Goal: Check status: Check status

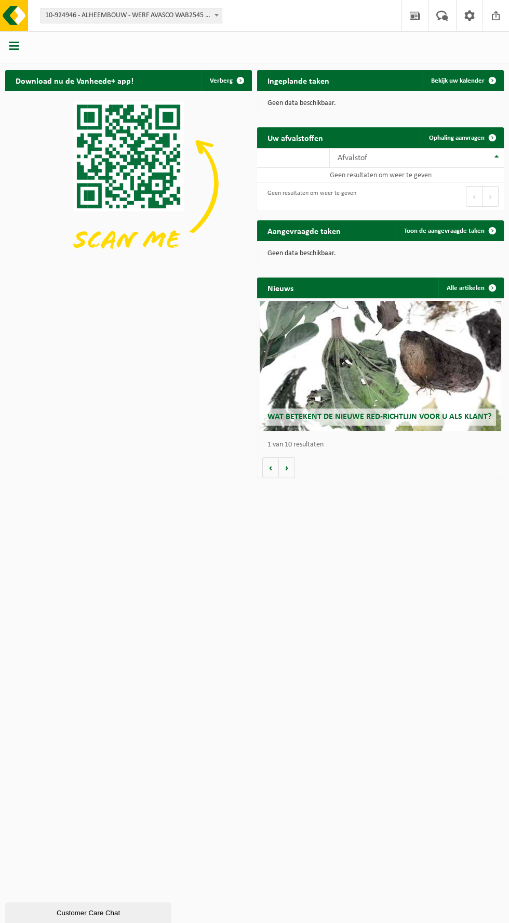
click at [180, 12] on span "10-924946 - ALHEEMBOUW - WERF AVASCO WAB2545 - DIKSMUIDE" at bounding box center [131, 15] width 181 height 15
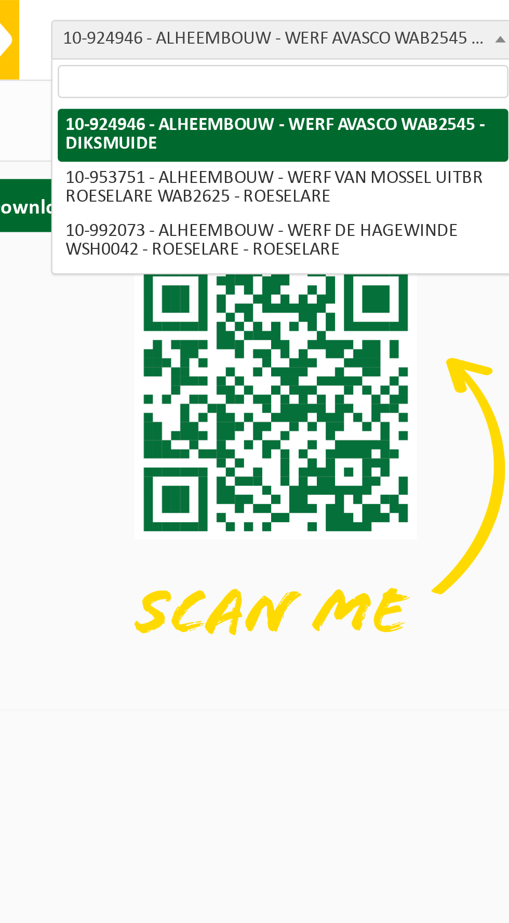
select select "143626"
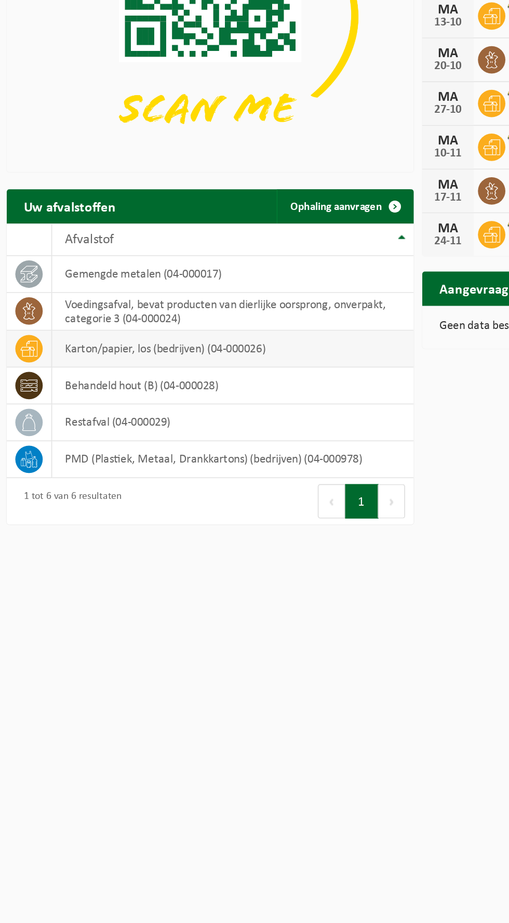
click at [55, 384] on td "karton/papier, los (bedrijven) (04-000026)" at bounding box center [142, 385] width 219 height 22
click at [65, 380] on td "karton/papier, los (bedrijven) (04-000026)" at bounding box center [142, 385] width 219 height 22
